Goal: Obtain resource: Obtain resource

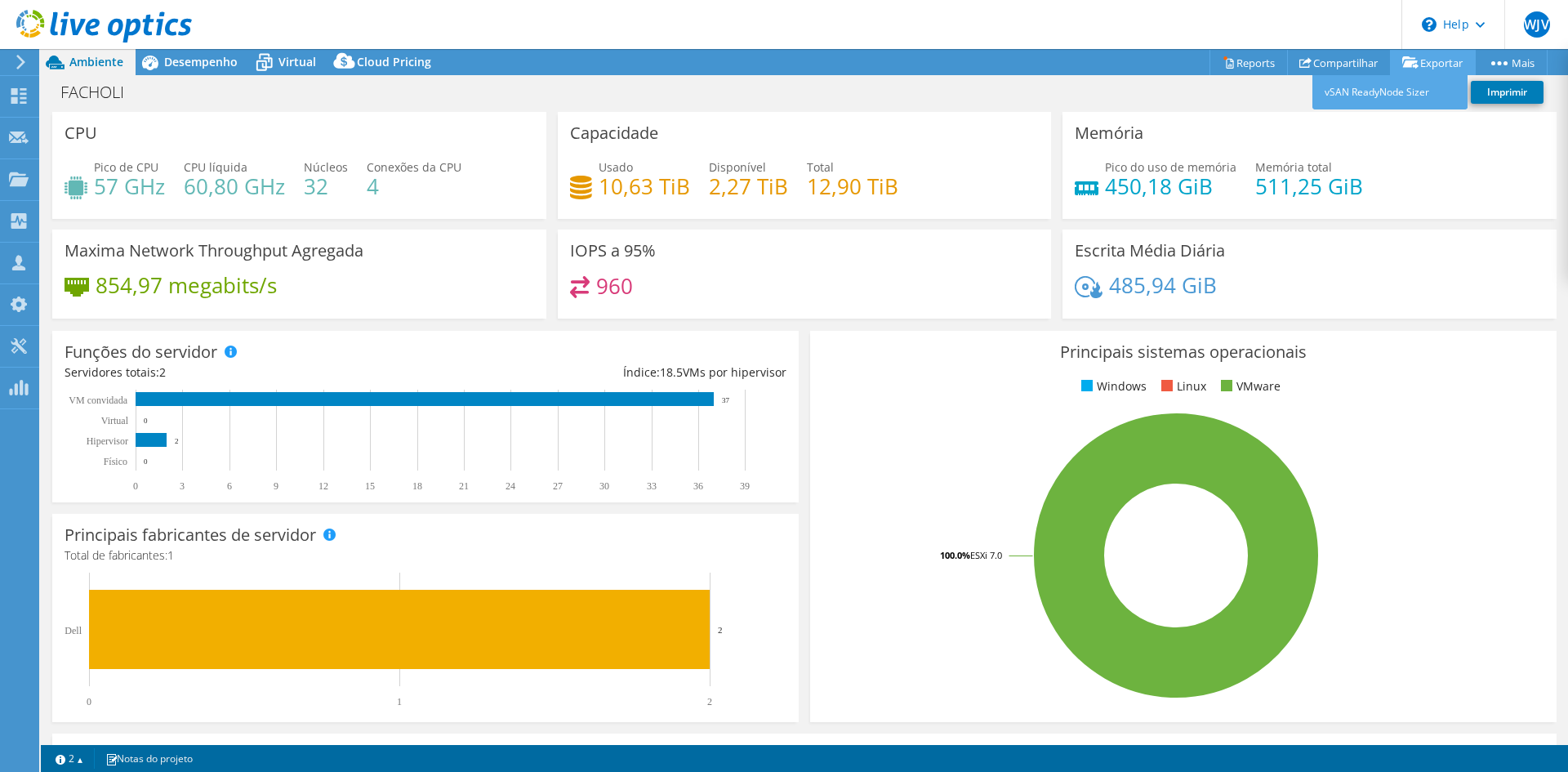
click at [1415, 61] on link "Exportar" at bounding box center [1433, 62] width 86 height 25
click at [1231, 59] on link "Reports" at bounding box center [1248, 62] width 78 height 25
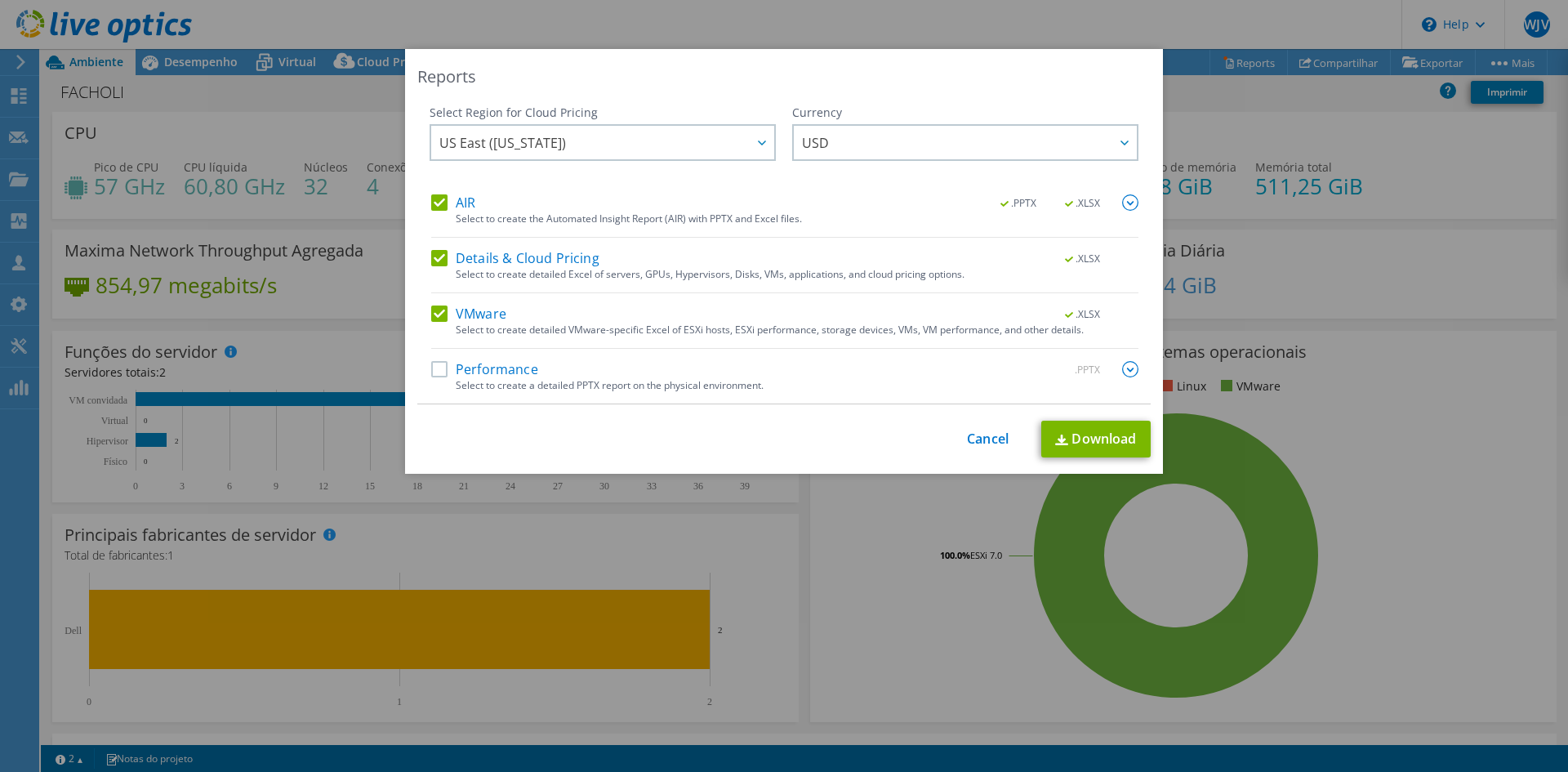
click at [458, 366] on label "Performance" at bounding box center [484, 369] width 107 height 16
click at [0, 0] on input "Performance" at bounding box center [0, 0] width 0 height 0
click at [689, 145] on span "US East ([US_STATE])" at bounding box center [606, 142] width 335 height 34
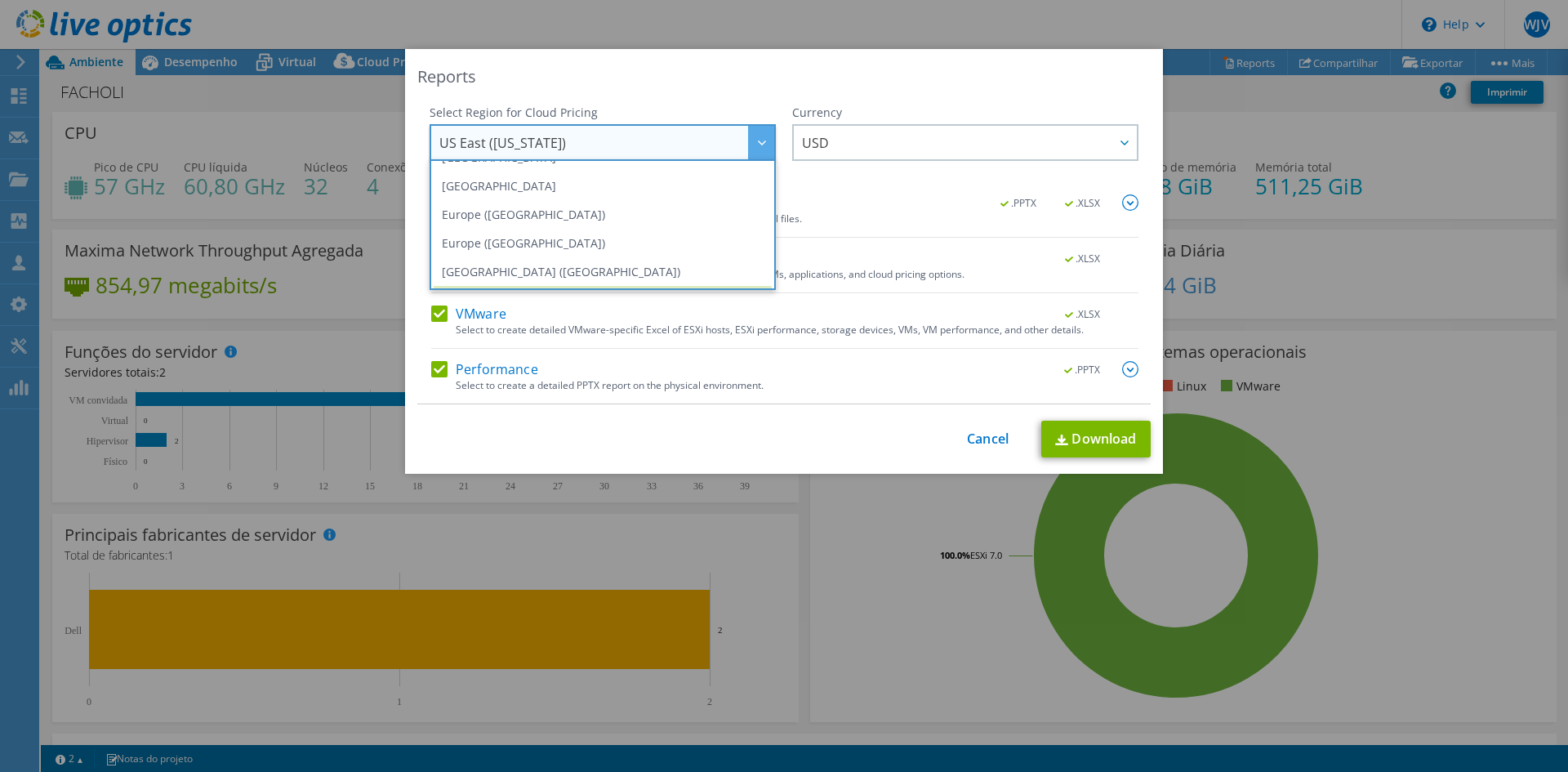
scroll to position [220, 0]
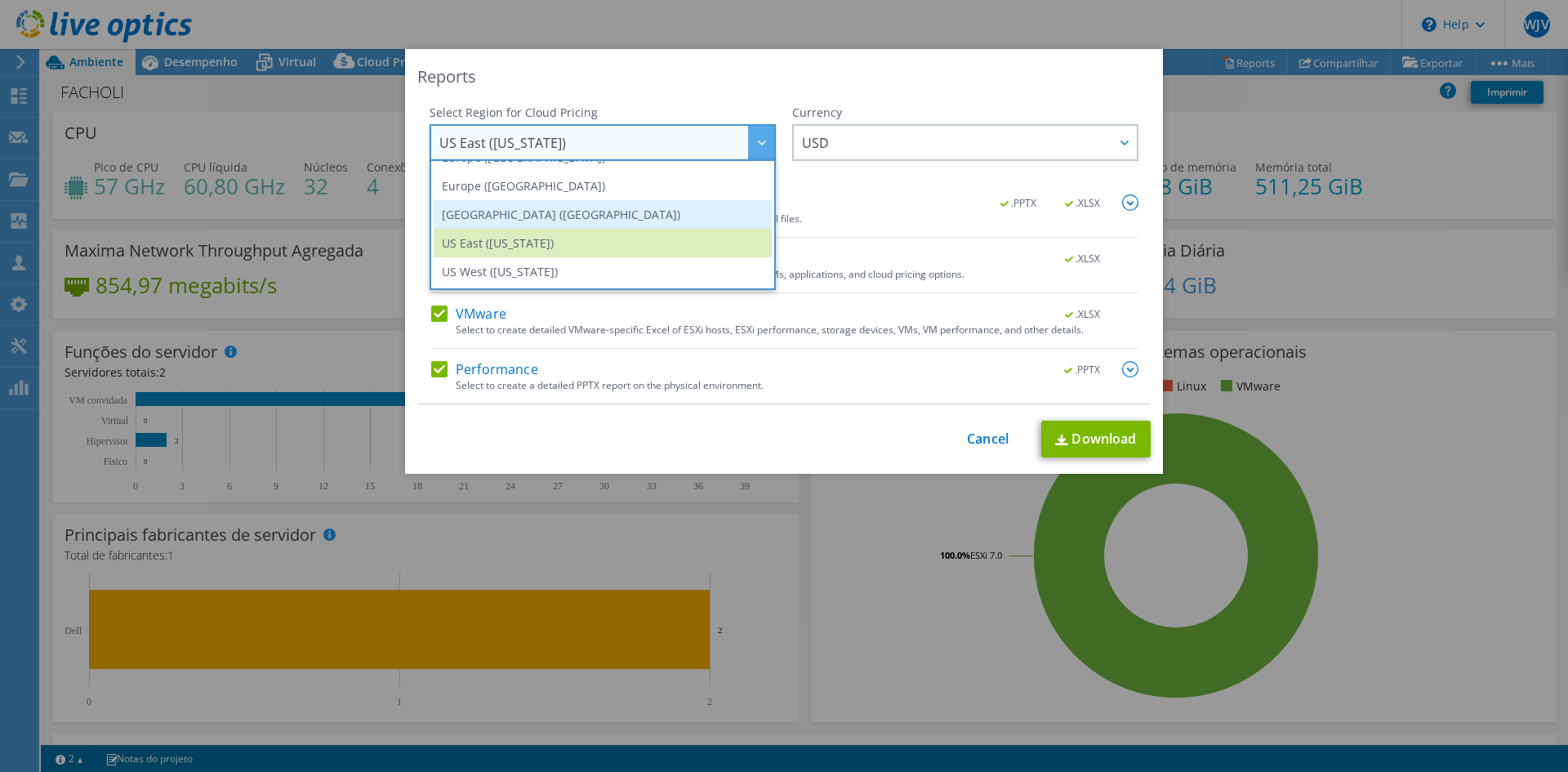
click at [566, 216] on li "[GEOGRAPHIC_DATA] ([GEOGRAPHIC_DATA])" at bounding box center [602, 214] width 338 height 28
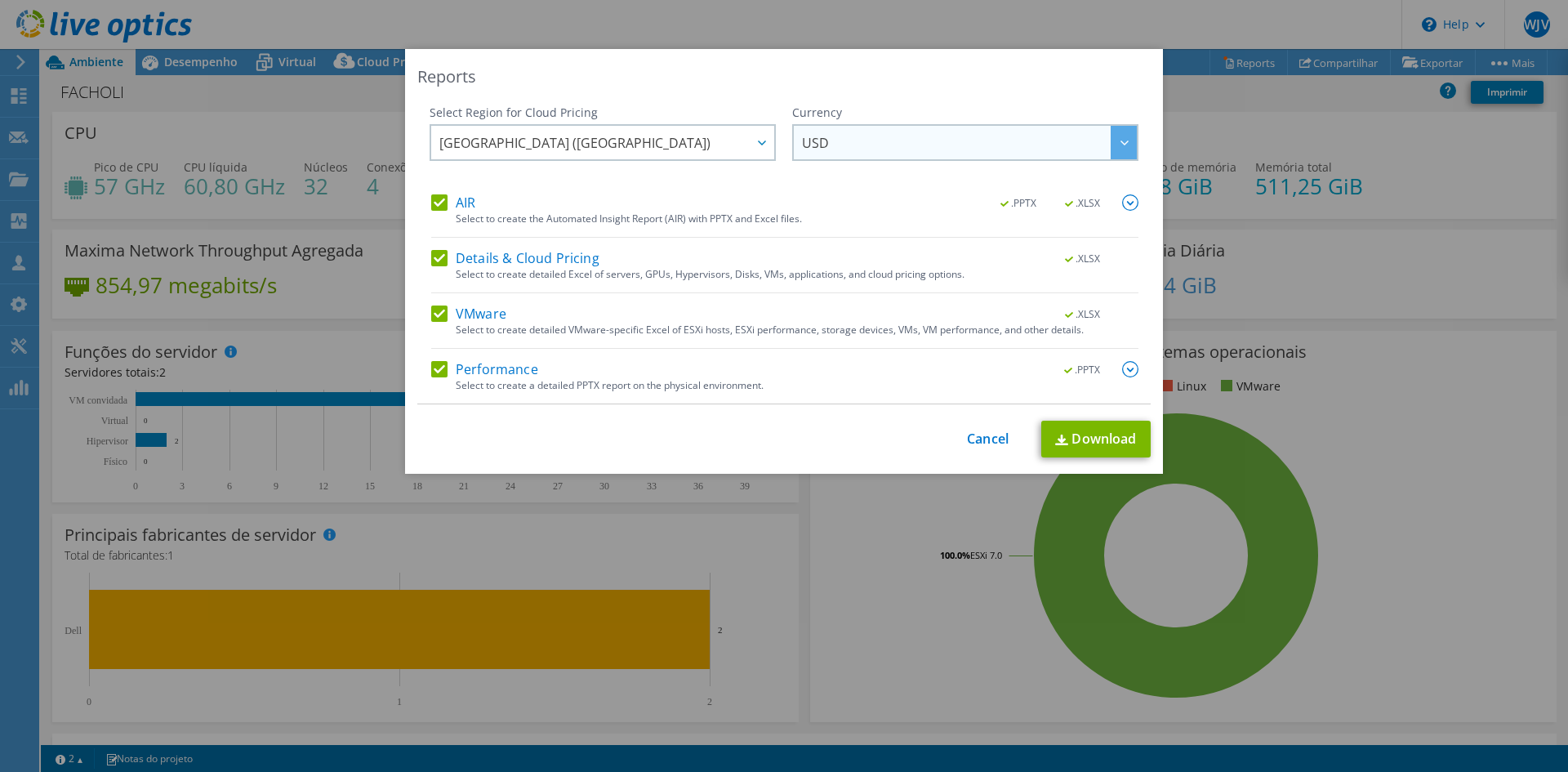
click at [925, 134] on span "USD" at bounding box center [968, 142] width 335 height 34
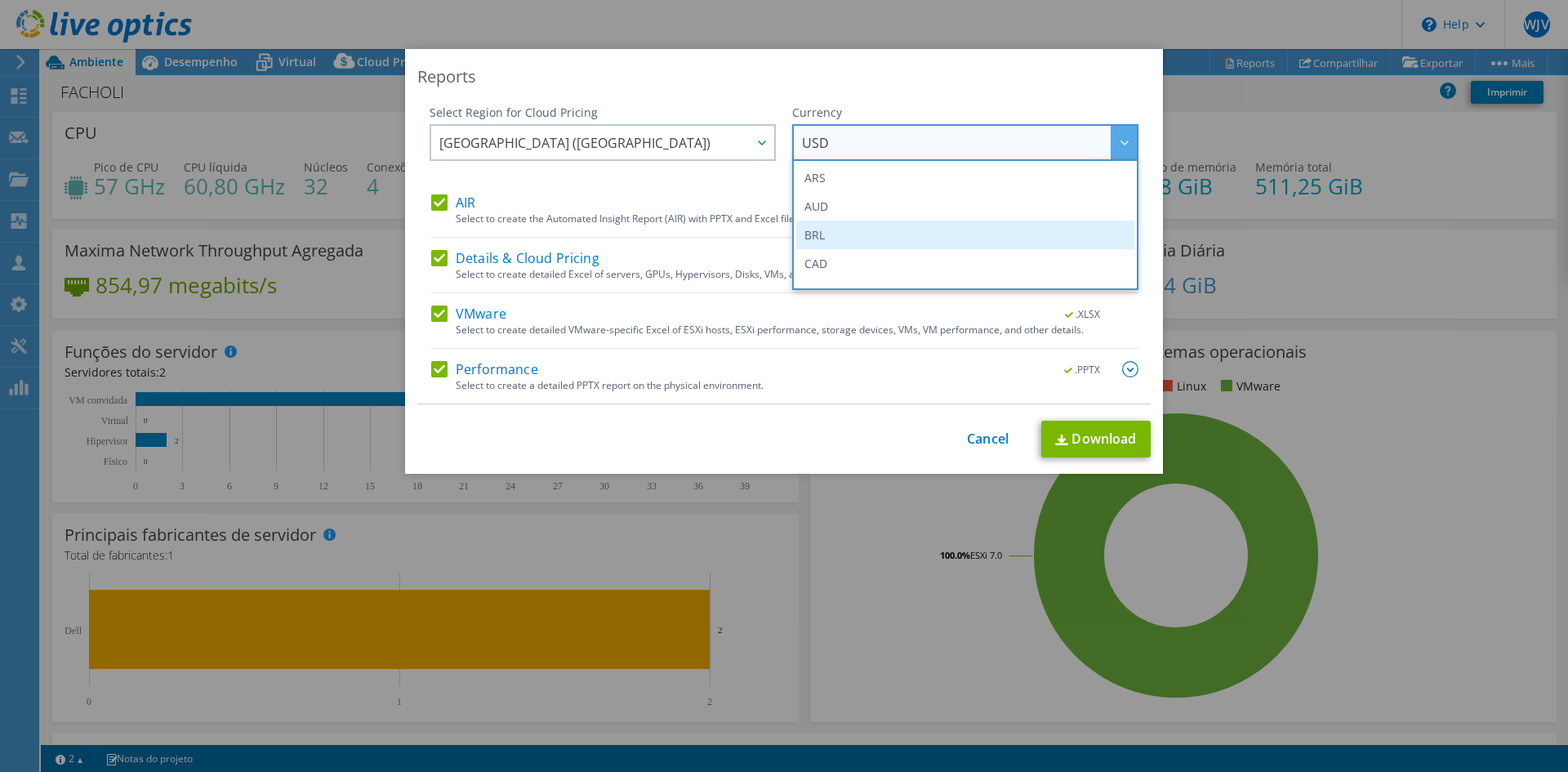
click at [868, 232] on li "BRL" at bounding box center [965, 234] width 338 height 28
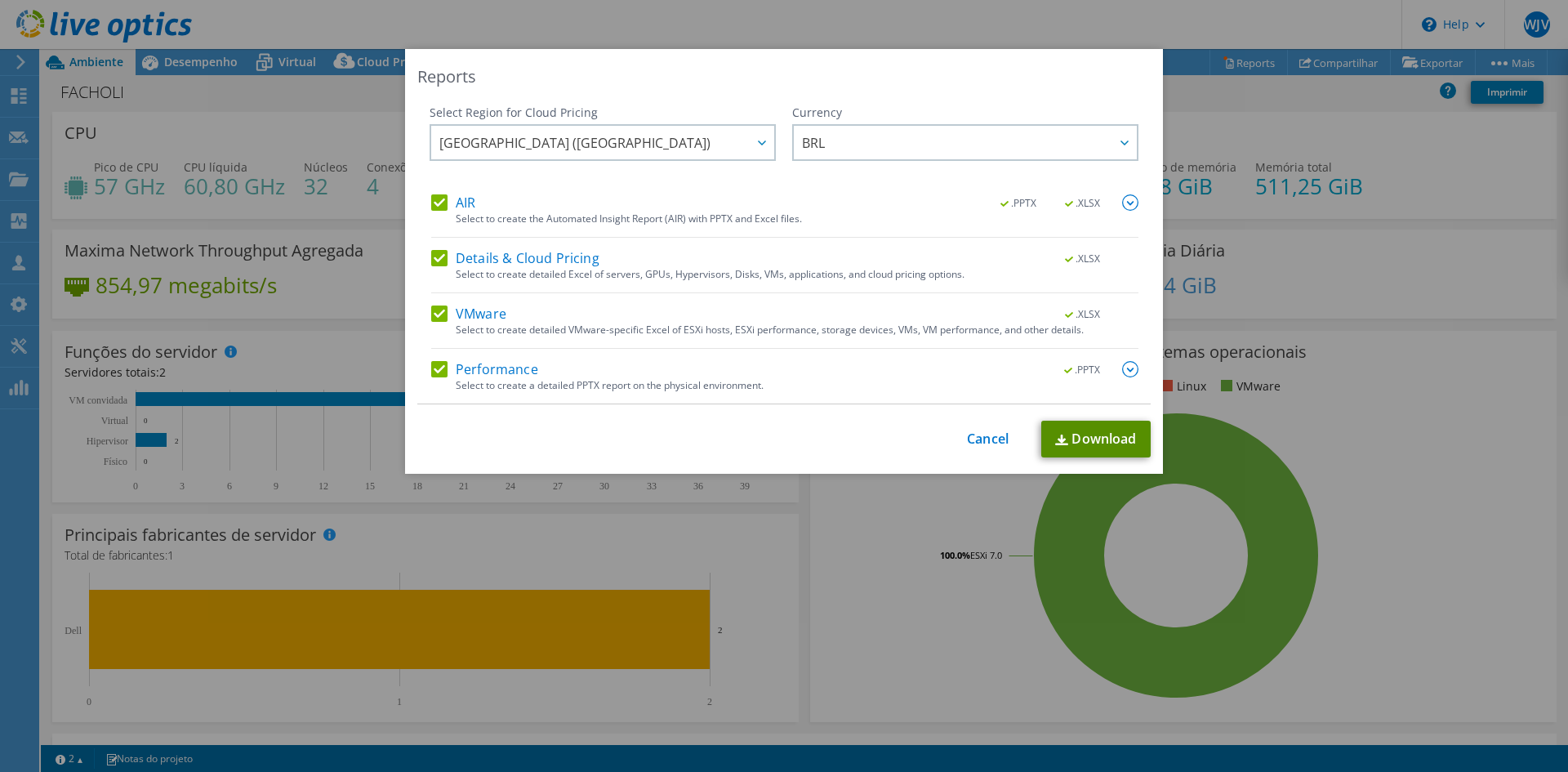
click at [1067, 442] on link "Download" at bounding box center [1095, 439] width 109 height 37
click at [981, 440] on link "Cancel" at bounding box center [987, 439] width 41 height 15
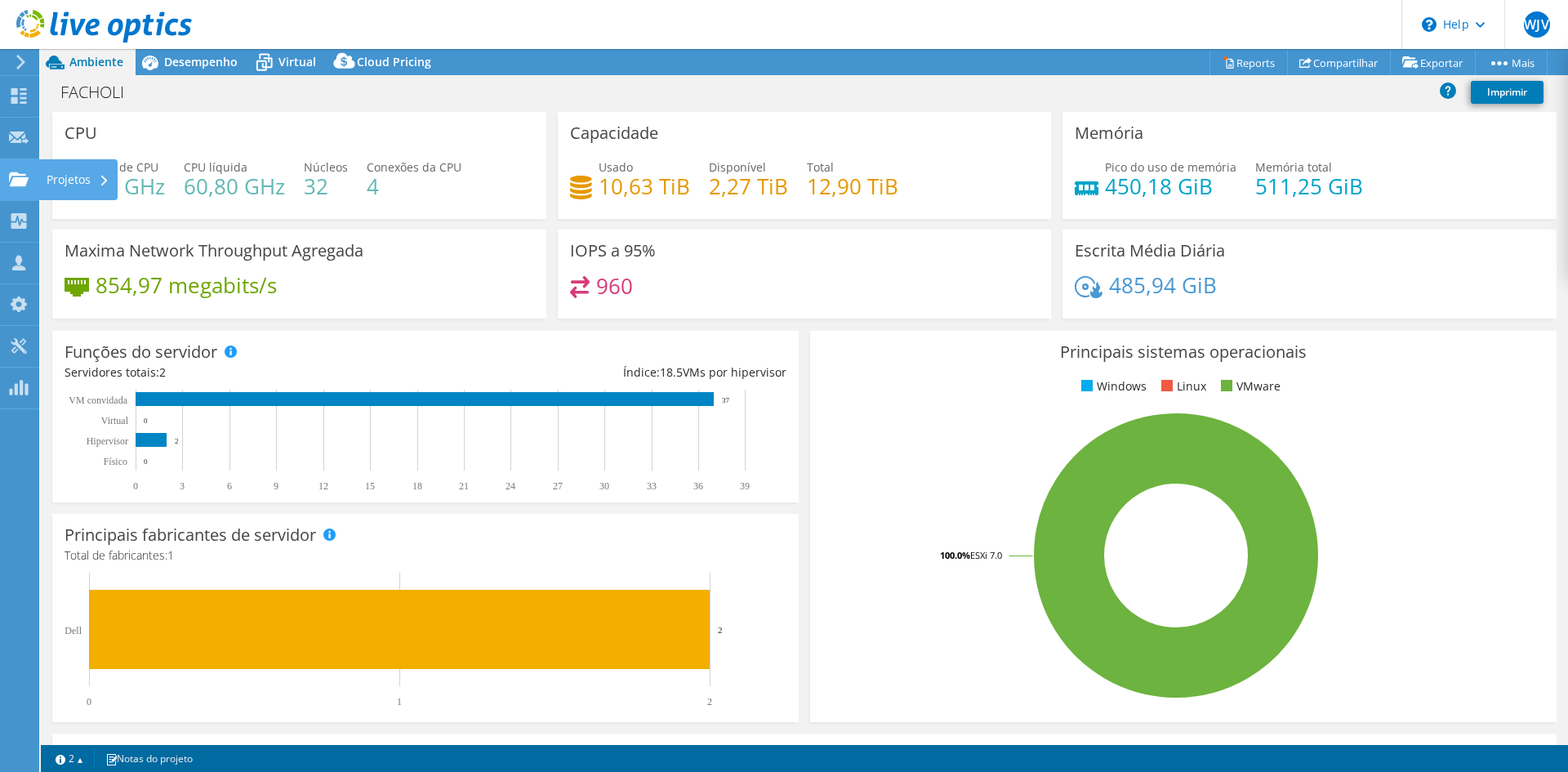
click at [62, 181] on div "Projetos" at bounding box center [78, 179] width 79 height 40
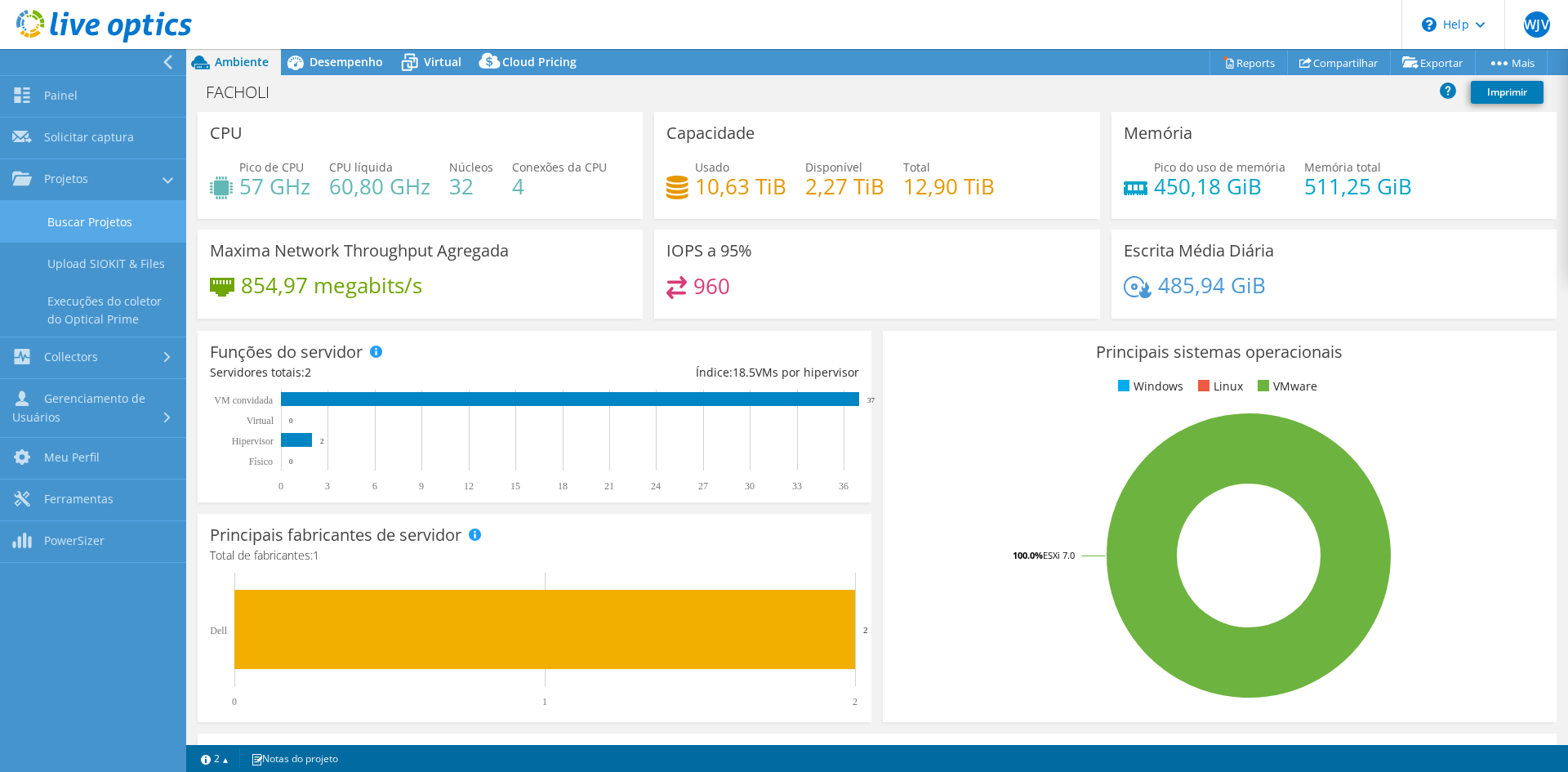
click at [100, 221] on link "Buscar Projetos" at bounding box center [93, 222] width 186 height 41
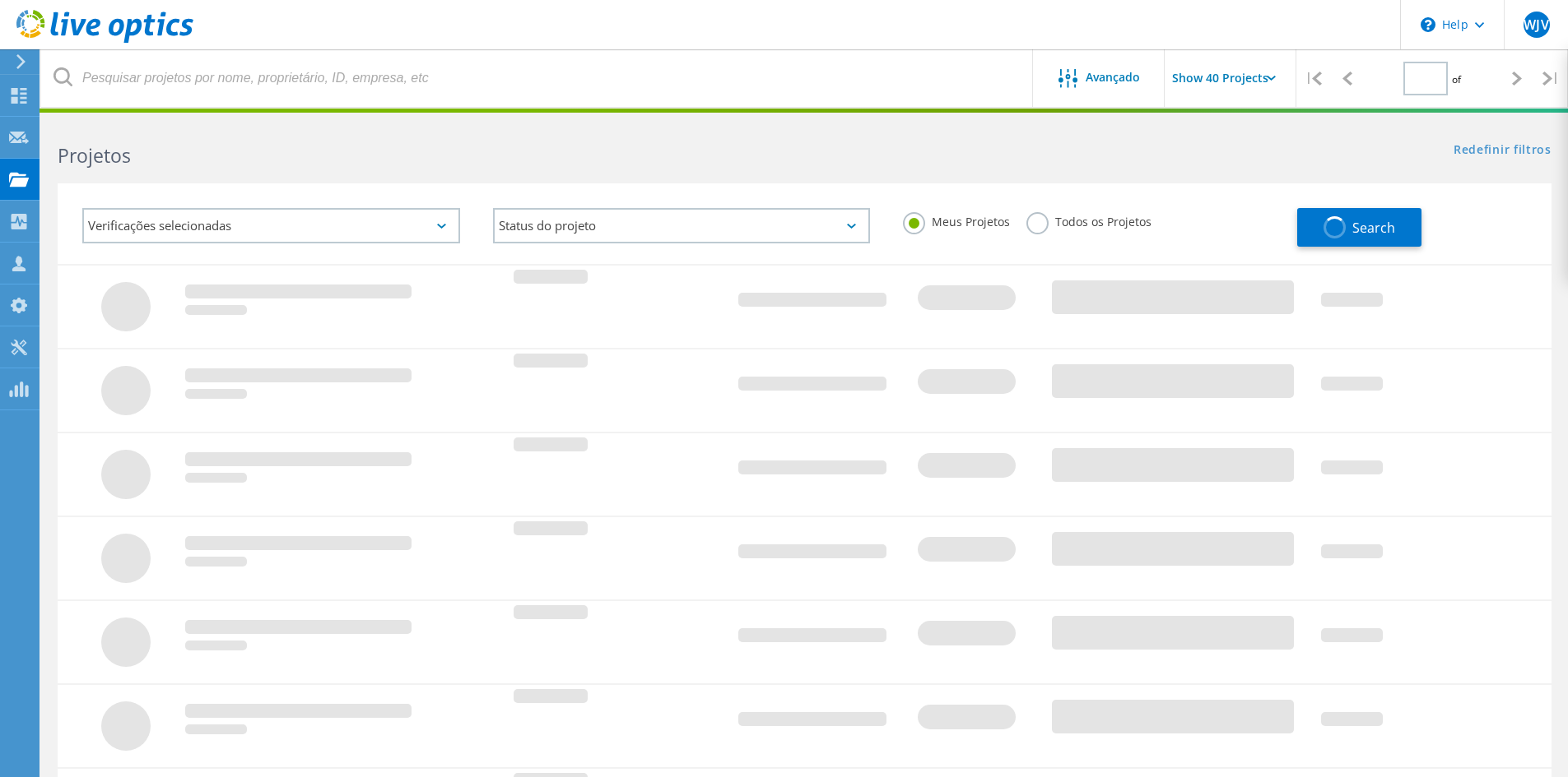
type input "1"
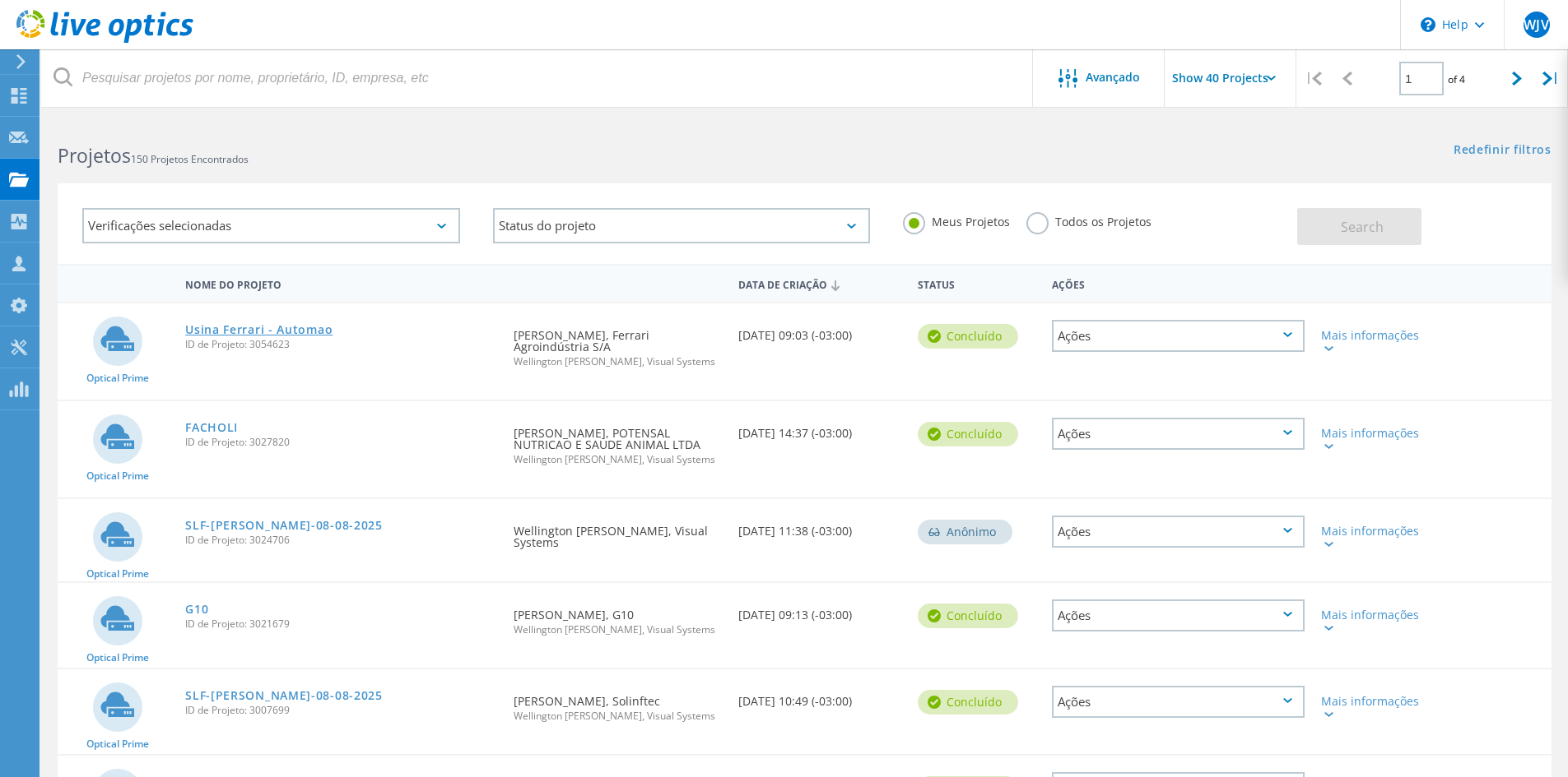
click at [286, 327] on link "Usina Ferrari - Automao" at bounding box center [259, 329] width 147 height 11
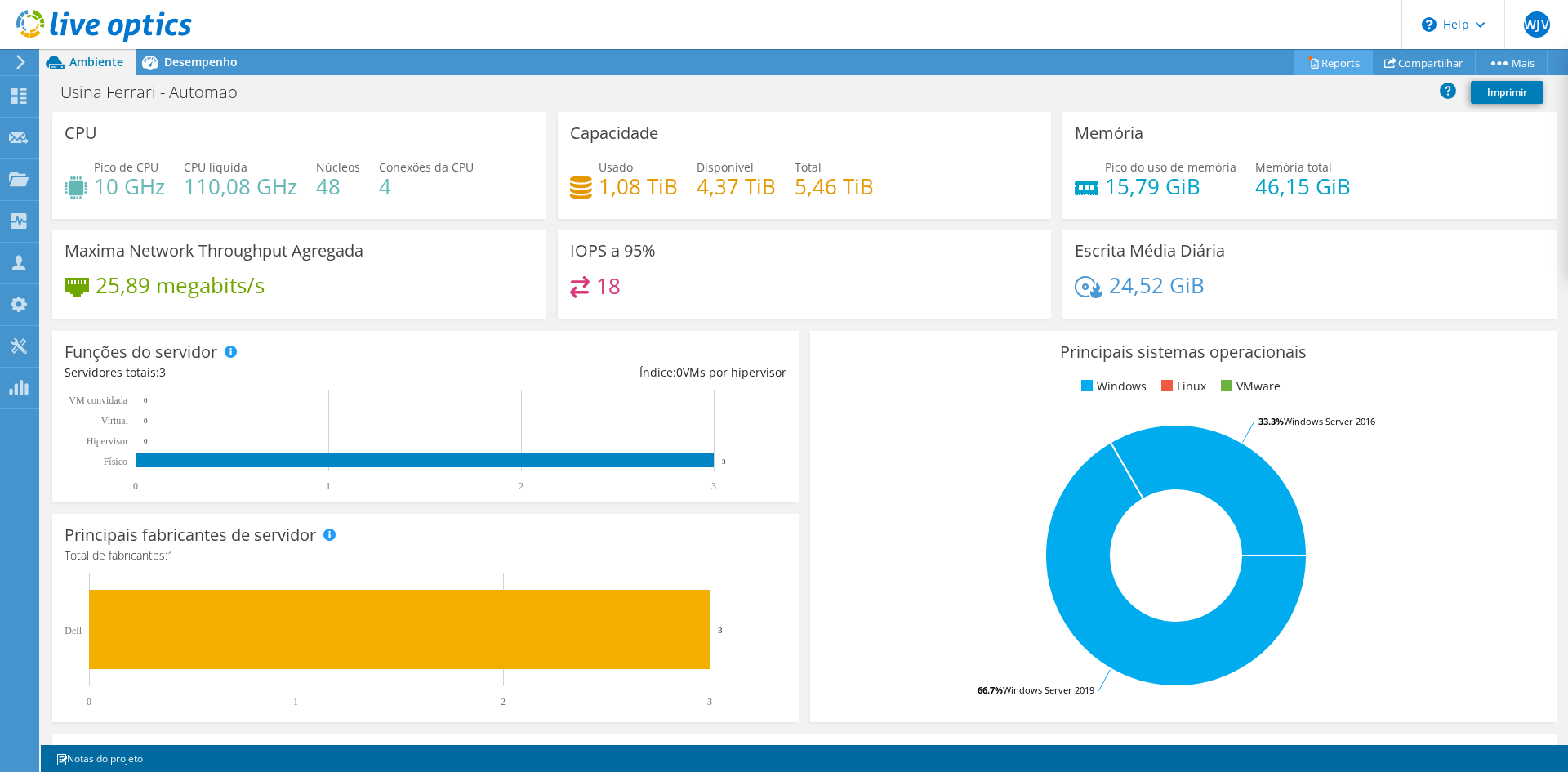
click at [1346, 63] on link "Reports" at bounding box center [1333, 62] width 78 height 25
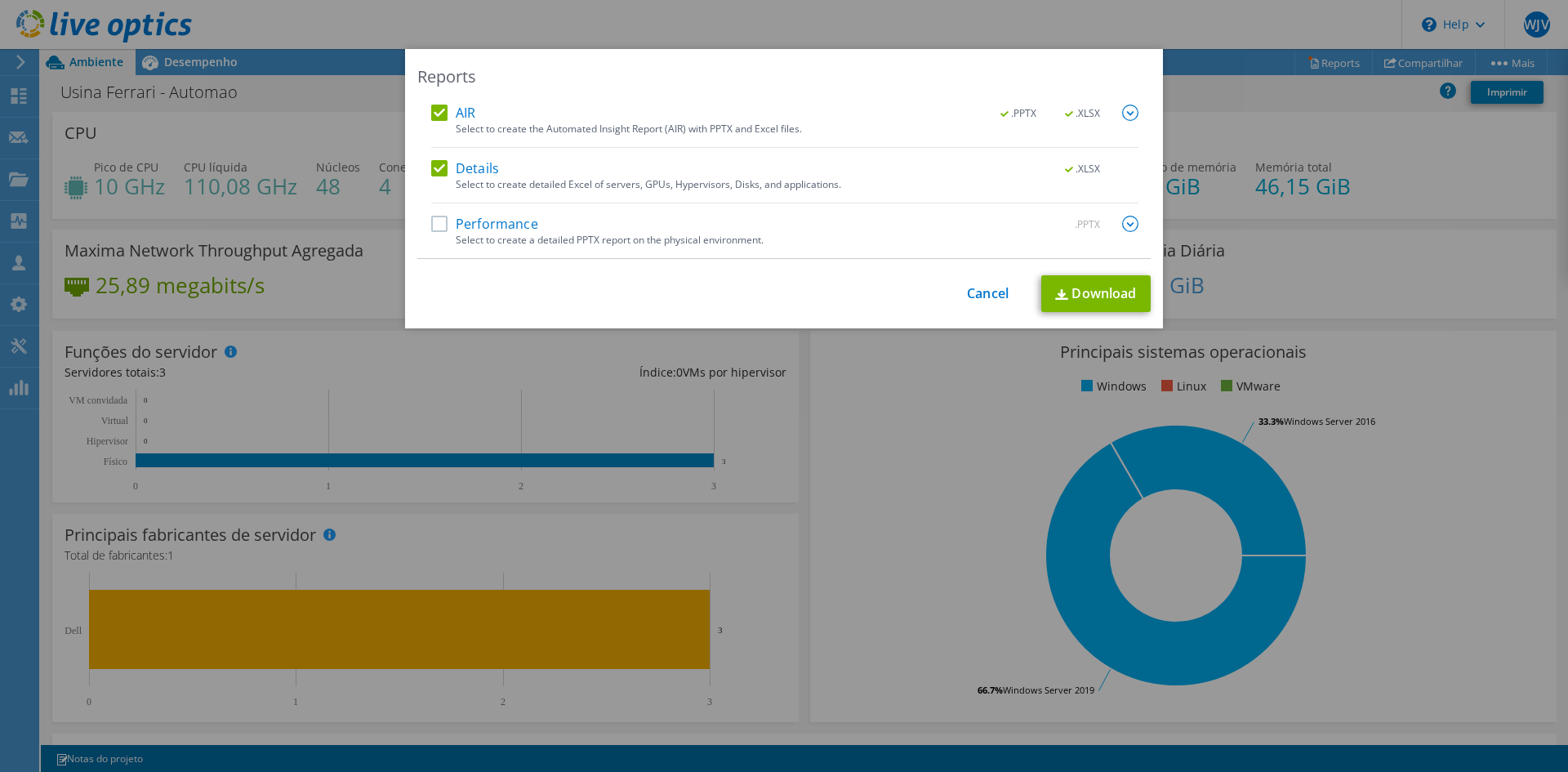
click at [612, 234] on div "Select to create a detailed PPTX report on the physical environment." at bounding box center [797, 239] width 683 height 11
click at [441, 225] on label "Performance" at bounding box center [484, 224] width 107 height 16
click at [0, 0] on input "Performance" at bounding box center [0, 0] width 0 height 0
click at [1081, 298] on link "Download" at bounding box center [1095, 293] width 109 height 37
click at [983, 293] on link "Cancel" at bounding box center [987, 293] width 41 height 15
